Goal: Task Accomplishment & Management: Manage account settings

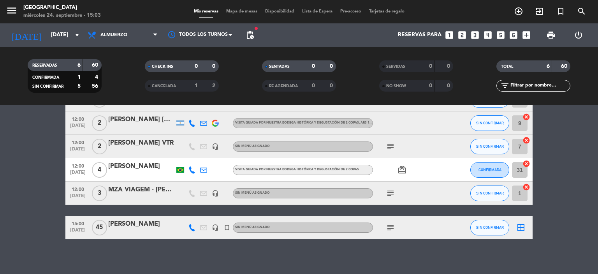
scroll to position [57, 0]
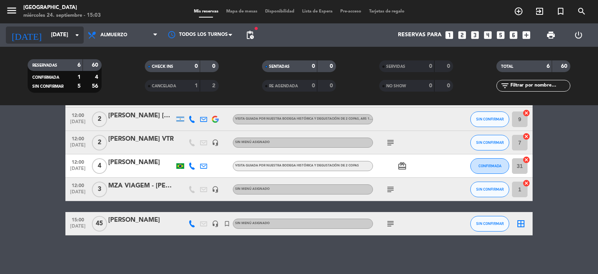
click at [79, 37] on icon "arrow_drop_down" at bounding box center [76, 34] width 9 height 9
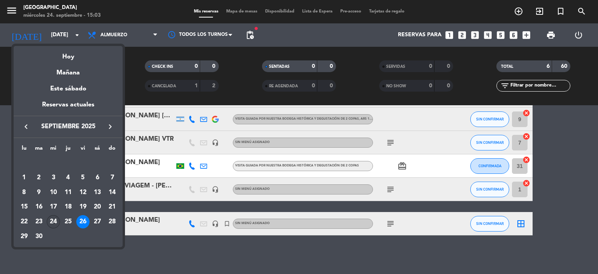
click at [50, 222] on div "24" at bounding box center [53, 221] width 13 height 13
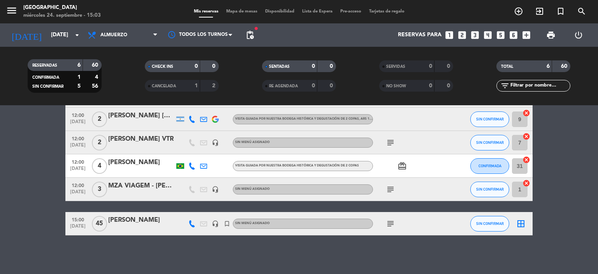
type input "[DATE]"
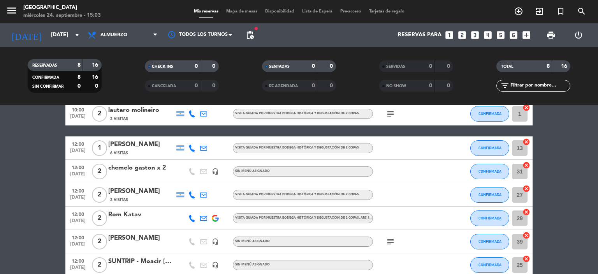
scroll to position [37, 0]
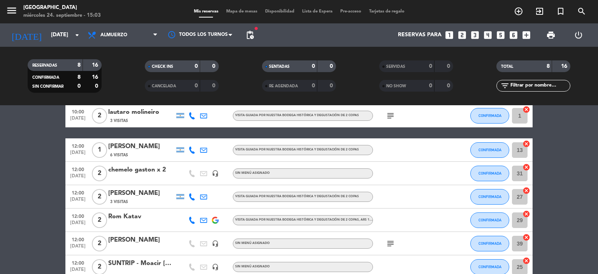
click at [146, 171] on div "chemelo gaston x 2" at bounding box center [141, 170] width 66 height 10
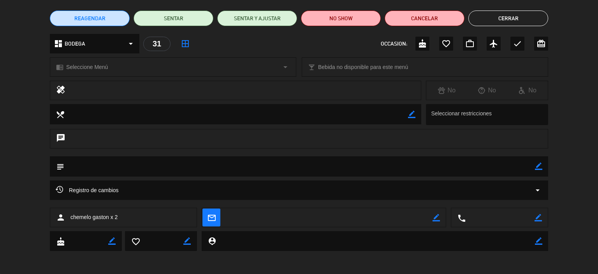
scroll to position [0, 0]
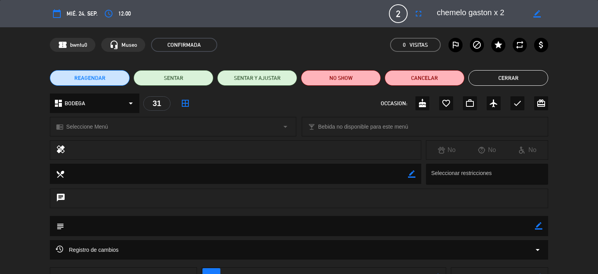
click at [537, 11] on icon "border_color" at bounding box center [537, 13] width 7 height 7
drag, startPoint x: 499, startPoint y: 14, endPoint x: 516, endPoint y: 14, distance: 17.2
click at [516, 14] on textarea at bounding box center [481, 14] width 89 height 14
click at [443, 17] on textarea at bounding box center [481, 14] width 89 height 14
click at [440, 16] on textarea at bounding box center [481, 14] width 89 height 14
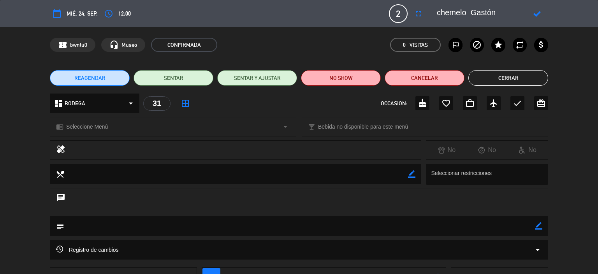
click at [441, 14] on textarea at bounding box center [481, 14] width 89 height 14
click at [533, 14] on div at bounding box center [537, 14] width 22 height 14
click at [536, 14] on icon at bounding box center [537, 13] width 7 height 7
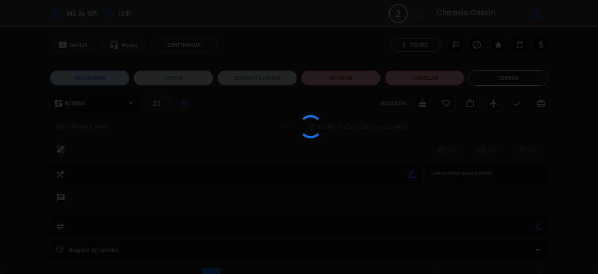
type textarea "Chemelo Gastón"
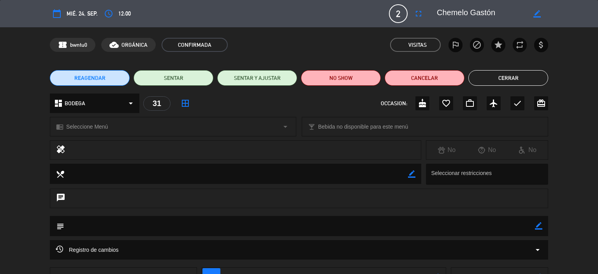
click at [490, 80] on button "Cerrar" at bounding box center [509, 78] width 80 height 16
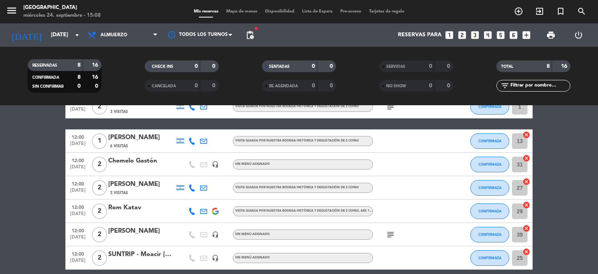
scroll to position [115, 0]
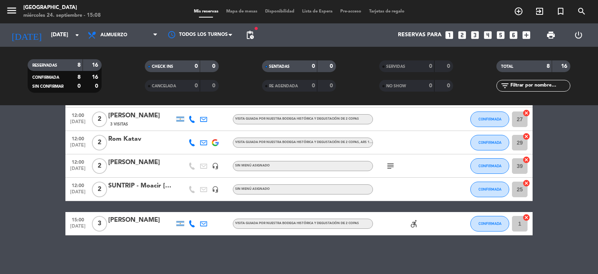
click at [112, 222] on div "[PERSON_NAME]" at bounding box center [141, 220] width 66 height 10
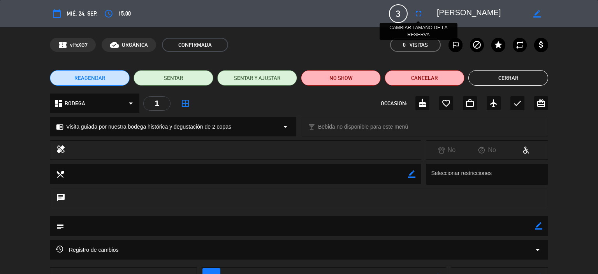
click at [419, 13] on icon "fullscreen" at bounding box center [418, 13] width 9 height 9
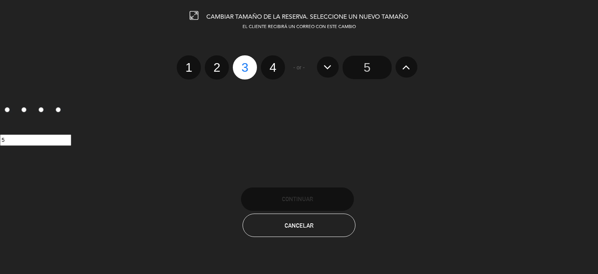
click at [276, 66] on label "4" at bounding box center [273, 67] width 24 height 24
click at [275, 63] on input "4" at bounding box center [272, 60] width 5 height 5
radio input "true"
radio input "false"
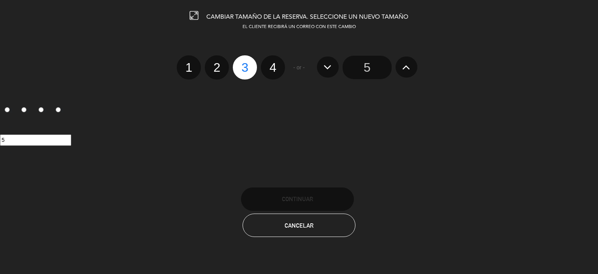
radio input "false"
radio input "true"
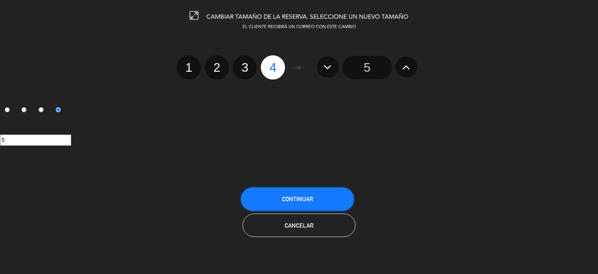
click at [309, 196] on span "Continuar" at bounding box center [297, 199] width 31 height 7
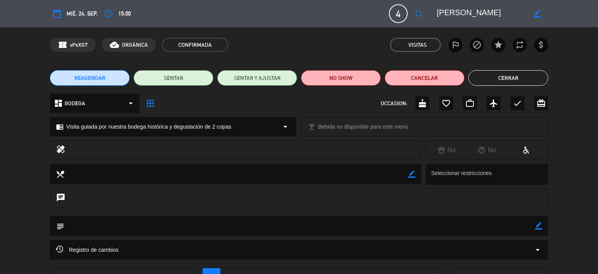
click at [502, 81] on button "Cerrar" at bounding box center [509, 78] width 80 height 16
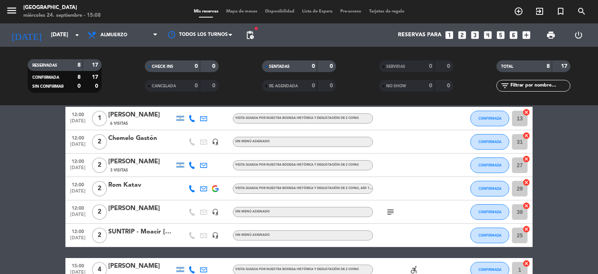
scroll to position [0, 0]
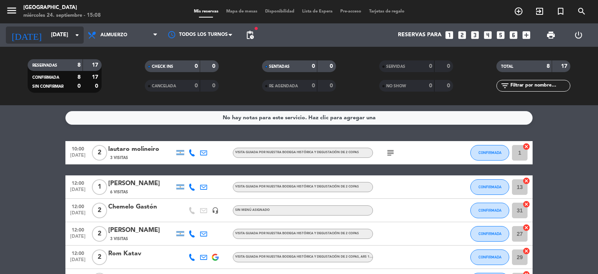
click at [80, 35] on icon "arrow_drop_down" at bounding box center [76, 34] width 9 height 9
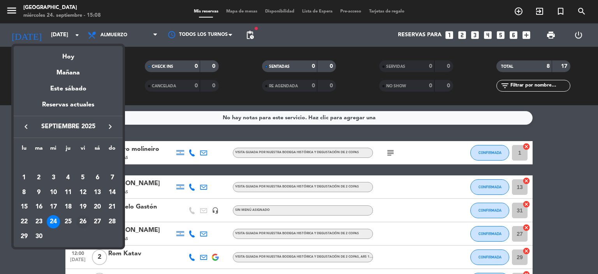
click at [85, 222] on div "26" at bounding box center [82, 221] width 13 height 13
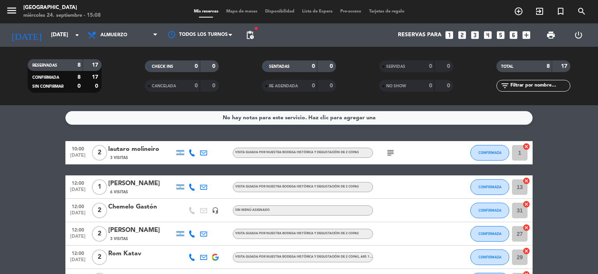
type input "[DATE]"
